Goal: Information Seeking & Learning: Learn about a topic

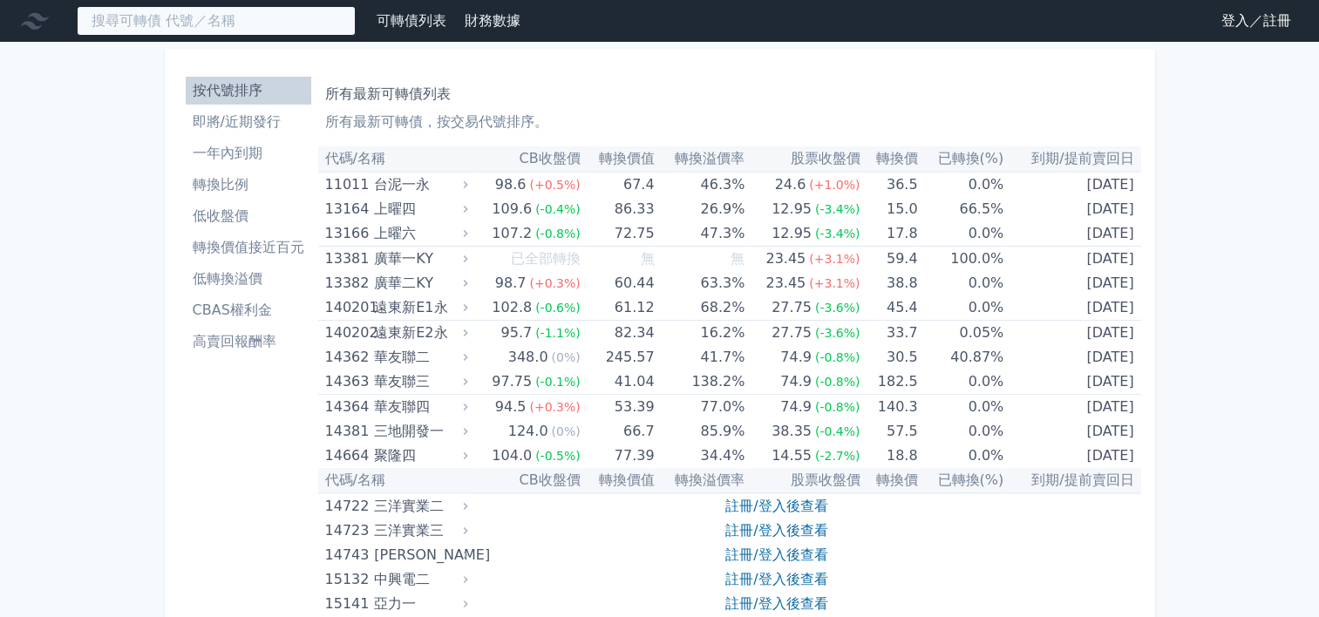
click at [237, 28] on input at bounding box center [216, 21] width 279 height 30
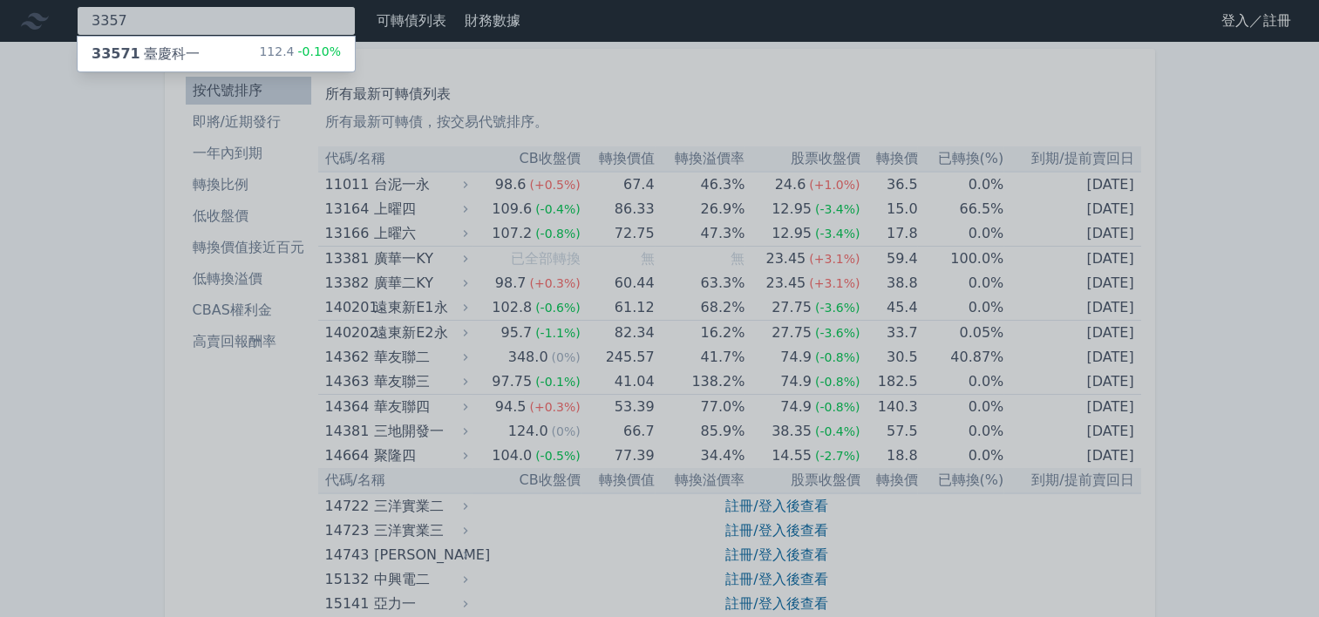
type input "3357"
click at [231, 59] on div "33571 臺慶科一 112.4 -0.10%" at bounding box center [216, 54] width 277 height 35
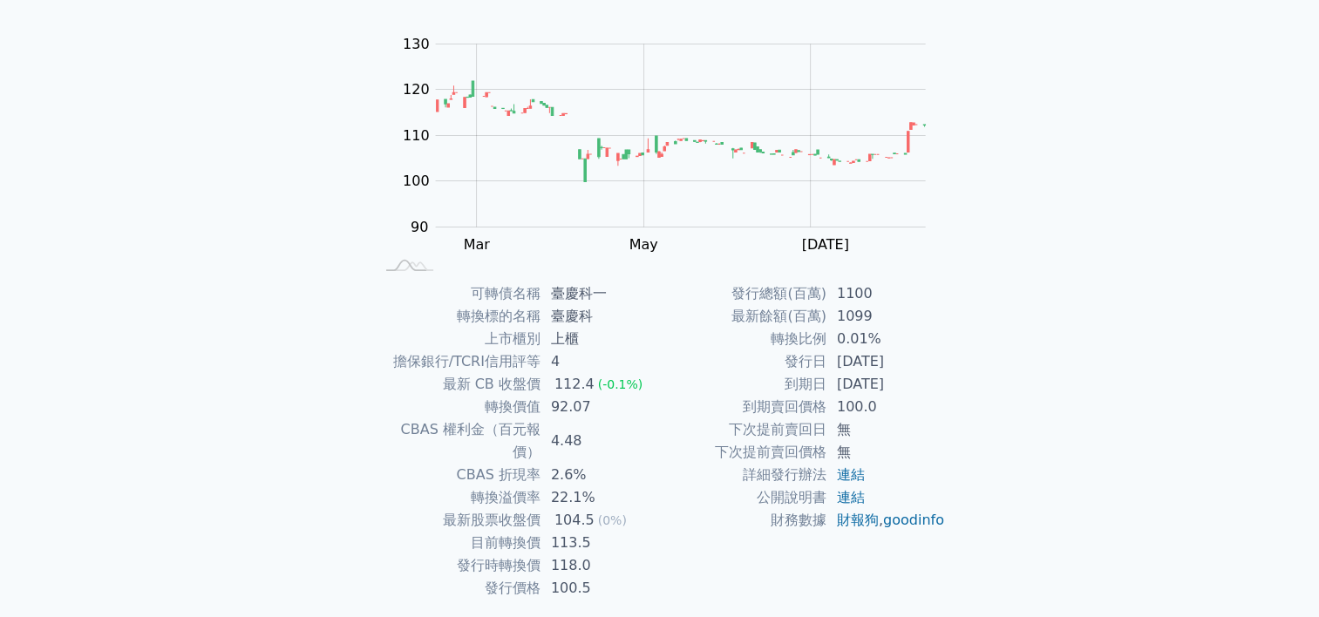
scroll to position [174, 0]
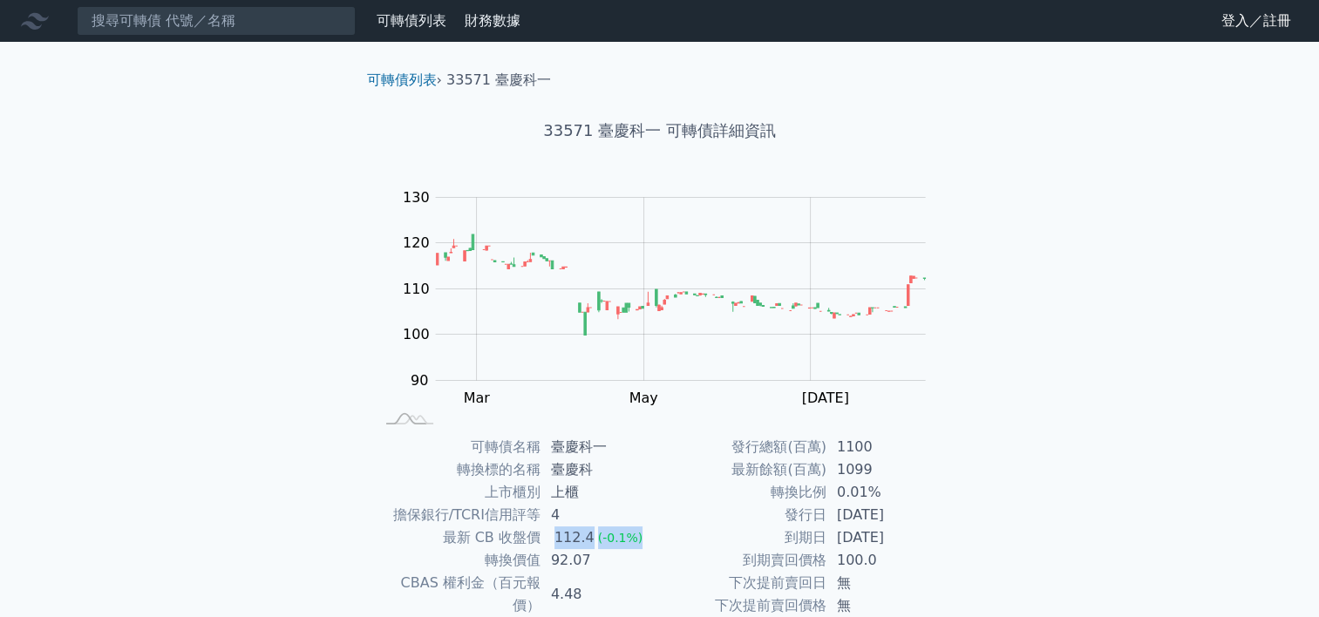
drag, startPoint x: 554, startPoint y: 539, endPoint x: 641, endPoint y: 533, distance: 86.5
click at [641, 533] on td "112.4 (-0.1%)" at bounding box center [599, 537] width 119 height 23
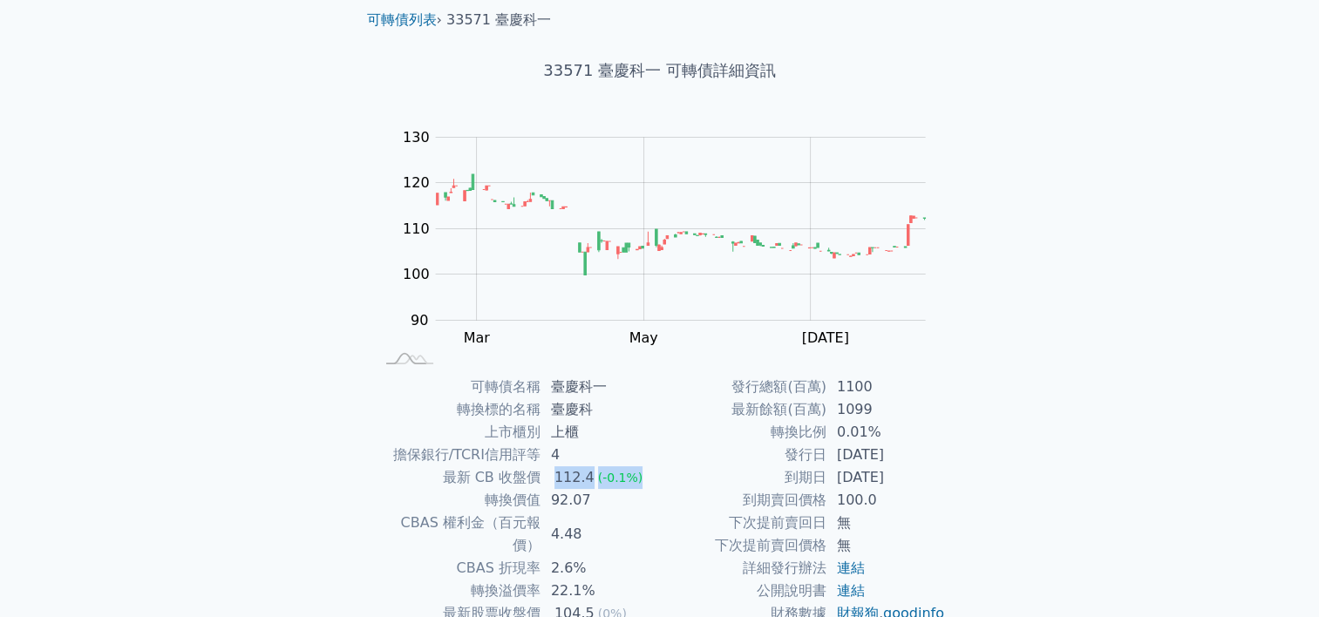
scroll to position [87, 0]
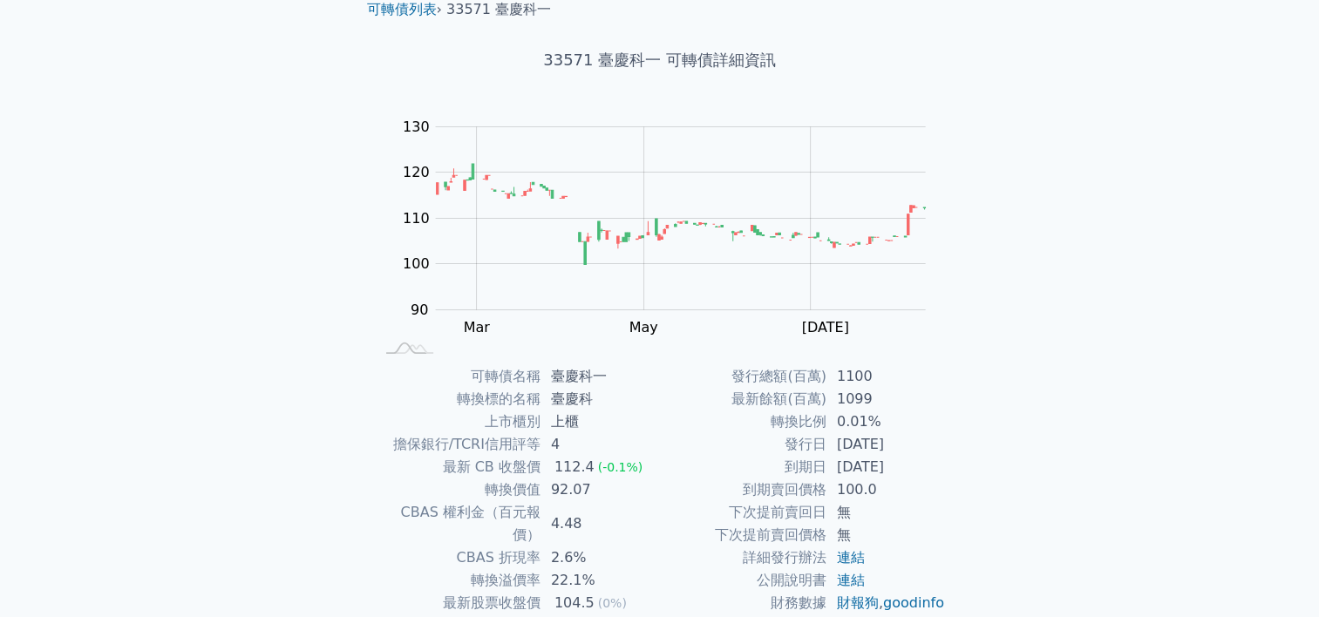
scroll to position [190, 0]
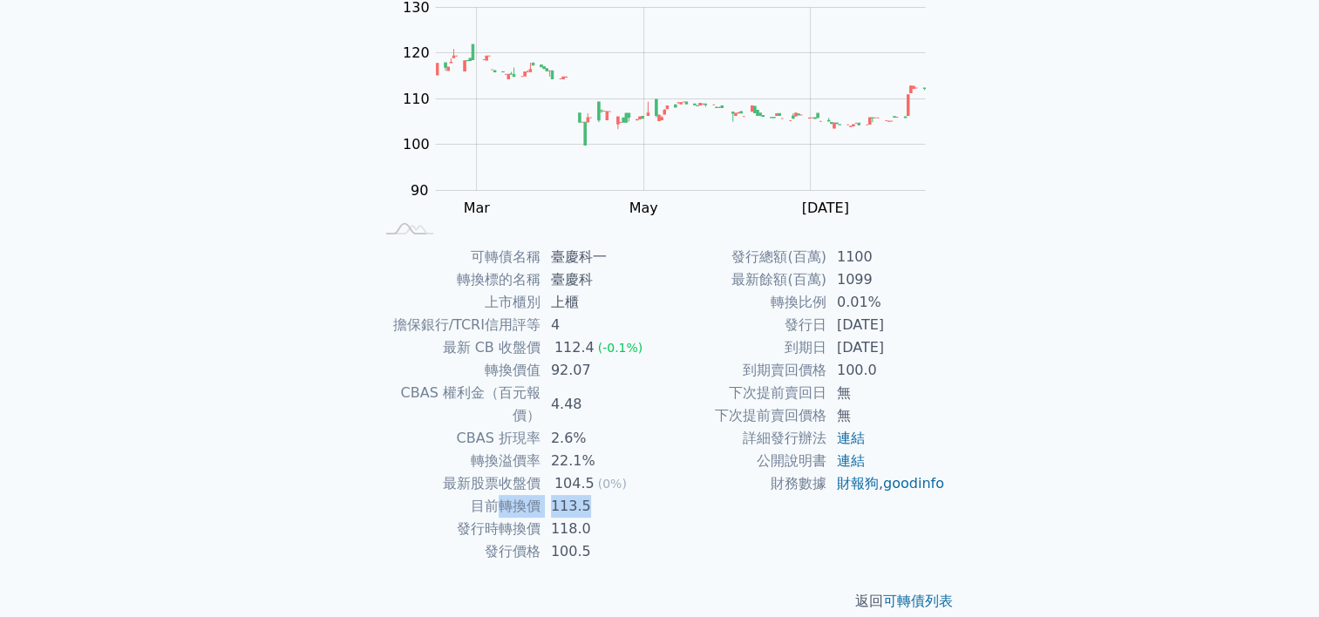
drag, startPoint x: 495, startPoint y: 481, endPoint x: 623, endPoint y: 481, distance: 128.1
click at [623, 495] on tr "目前轉換價 113.5" at bounding box center [517, 506] width 286 height 23
drag, startPoint x: 623, startPoint y: 481, endPoint x: 631, endPoint y: 506, distance: 25.6
click at [631, 518] on td "118.0" at bounding box center [599, 529] width 119 height 23
drag, startPoint x: 548, startPoint y: 504, endPoint x: 605, endPoint y: 506, distance: 56.7
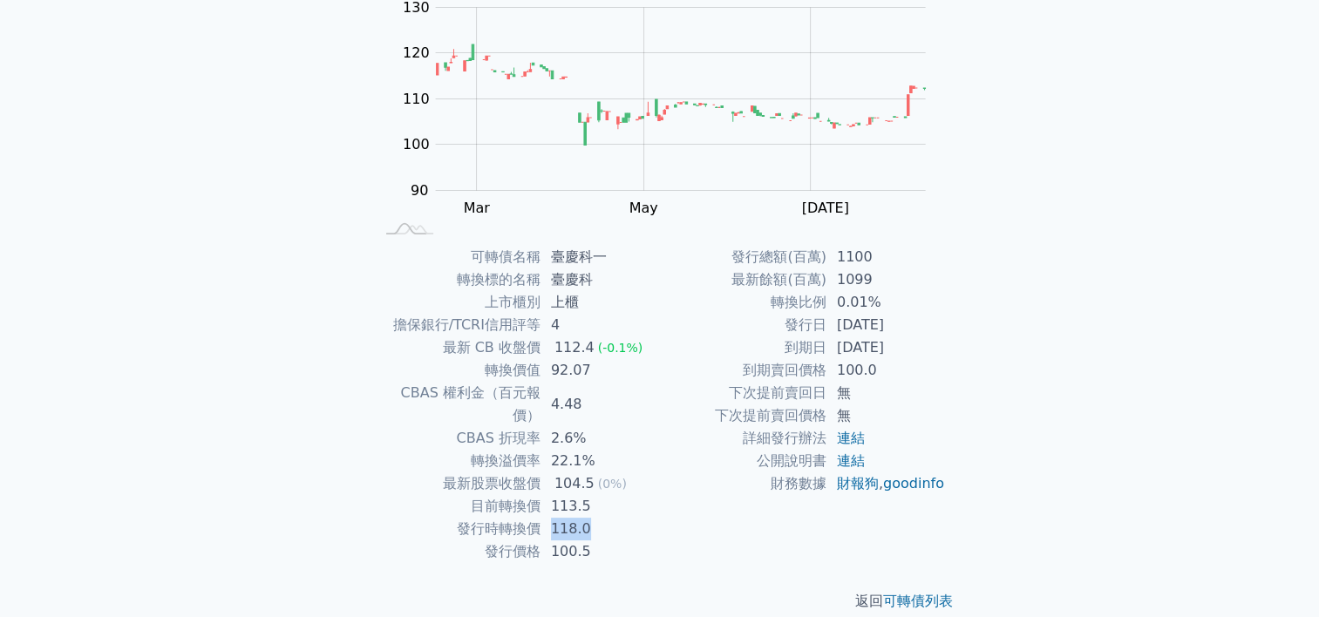
click at [605, 518] on td "118.0" at bounding box center [599, 529] width 119 height 23
drag, startPoint x: 605, startPoint y: 506, endPoint x: 608, endPoint y: 529, distance: 23.8
click at [608, 540] on td "100.5" at bounding box center [599, 551] width 119 height 23
